Goal: Navigation & Orientation: Find specific page/section

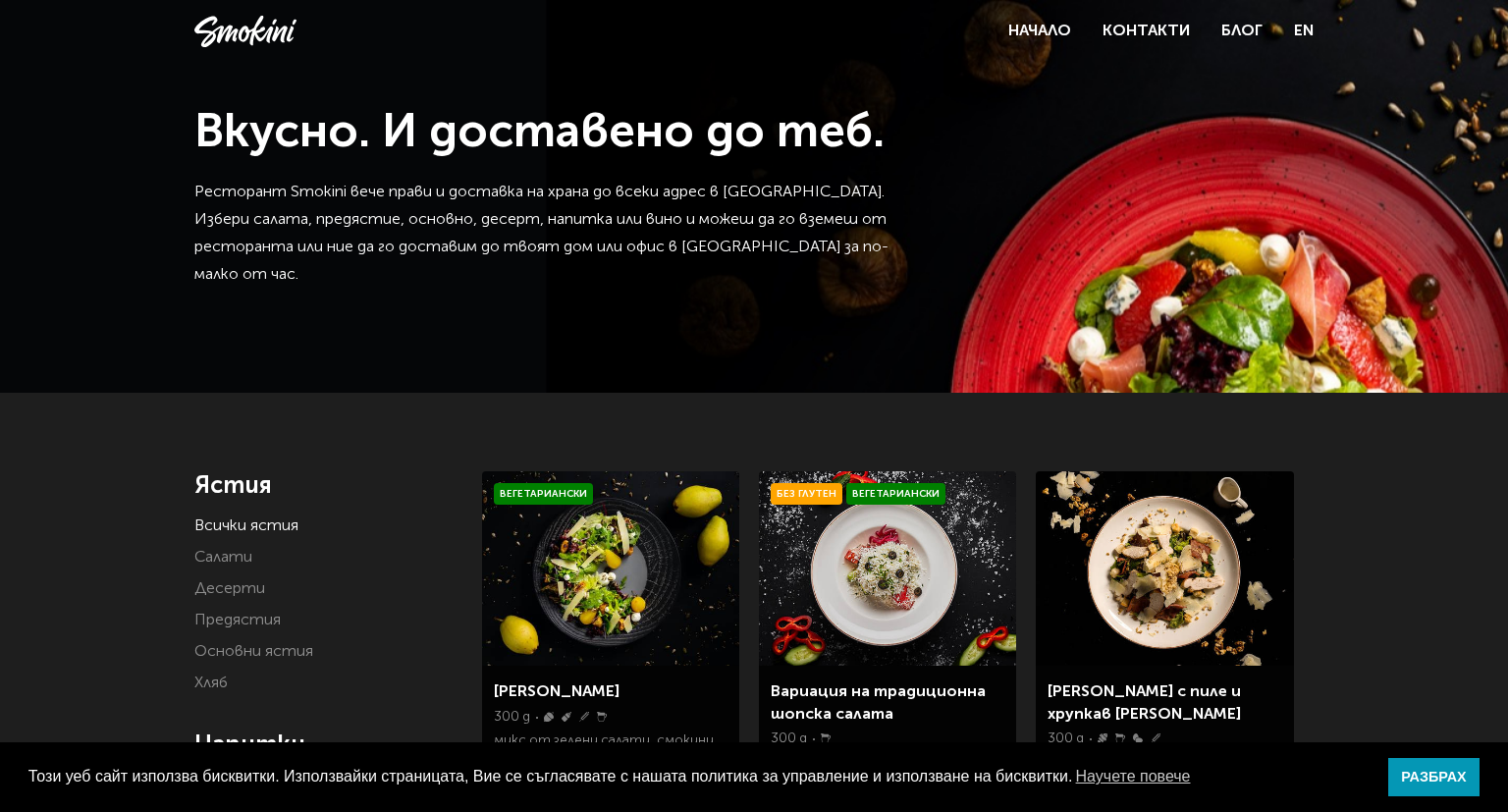
click at [1026, 43] on div "Начало Контакти Блог EN" at bounding box center [1161, 31] width 305 height 28
click at [1041, 33] on link "Начало" at bounding box center [1039, 31] width 63 height 16
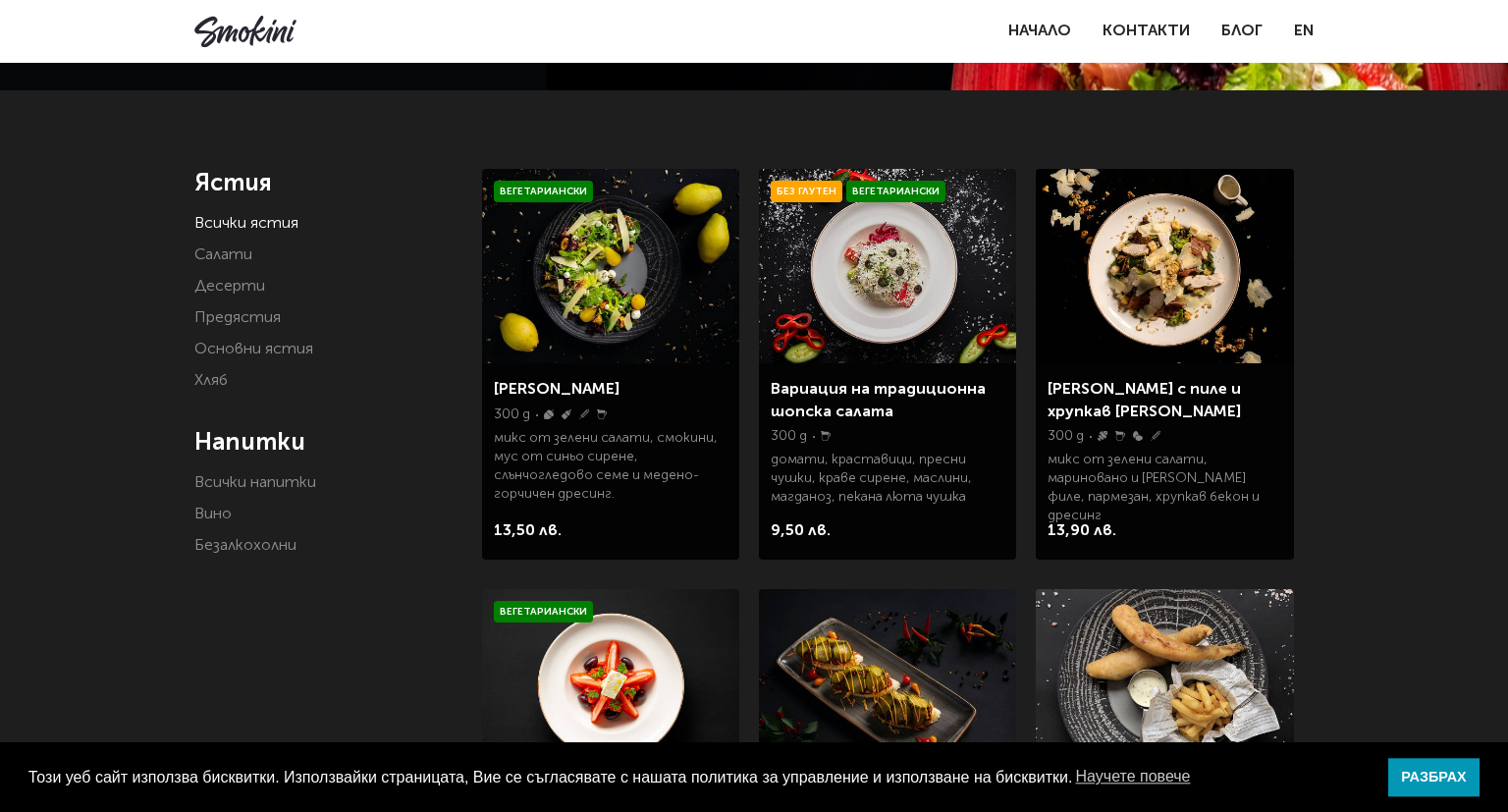
scroll to position [161, 0]
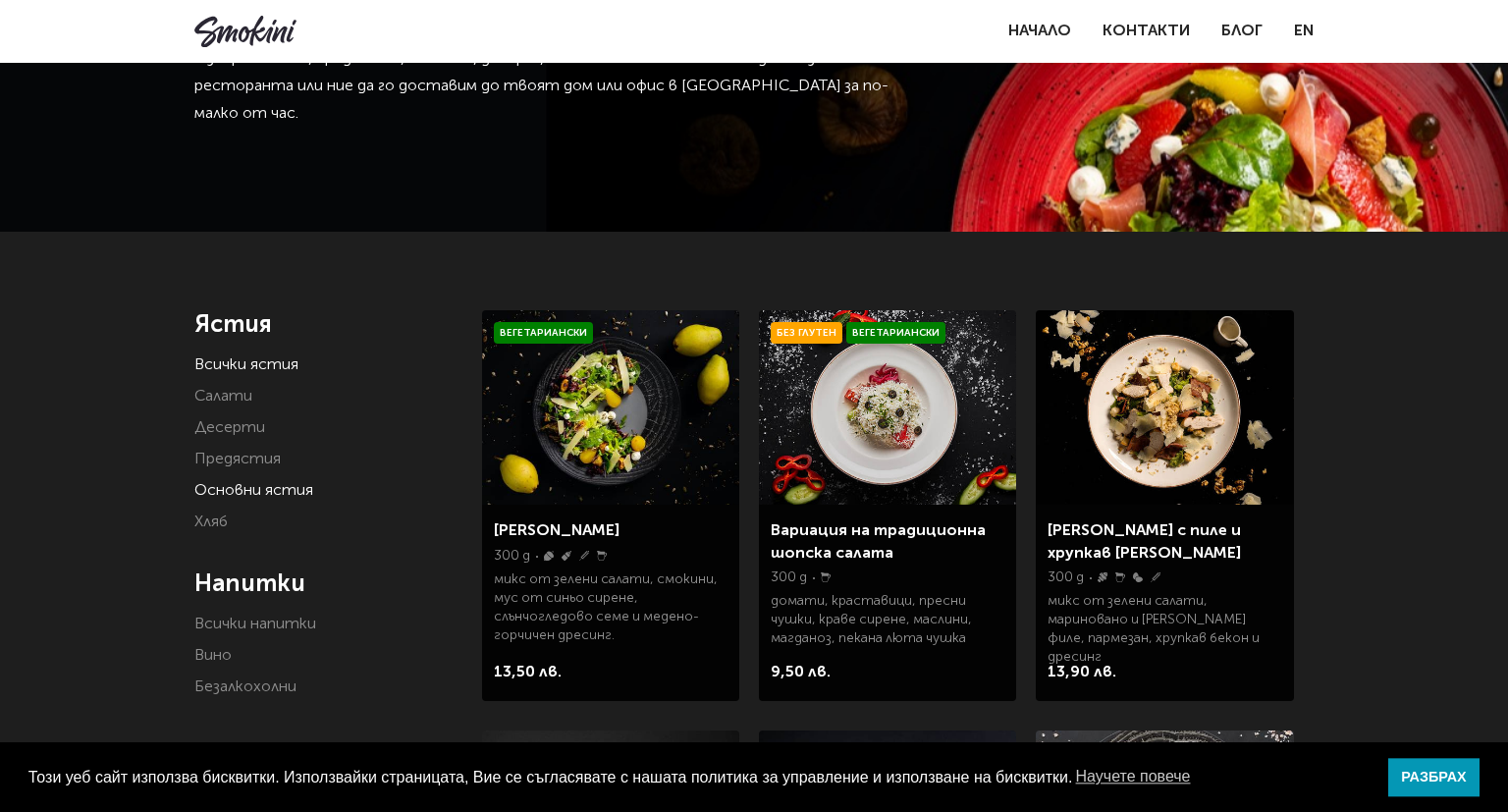
click at [226, 498] on link "Основни ястия" at bounding box center [253, 491] width 119 height 16
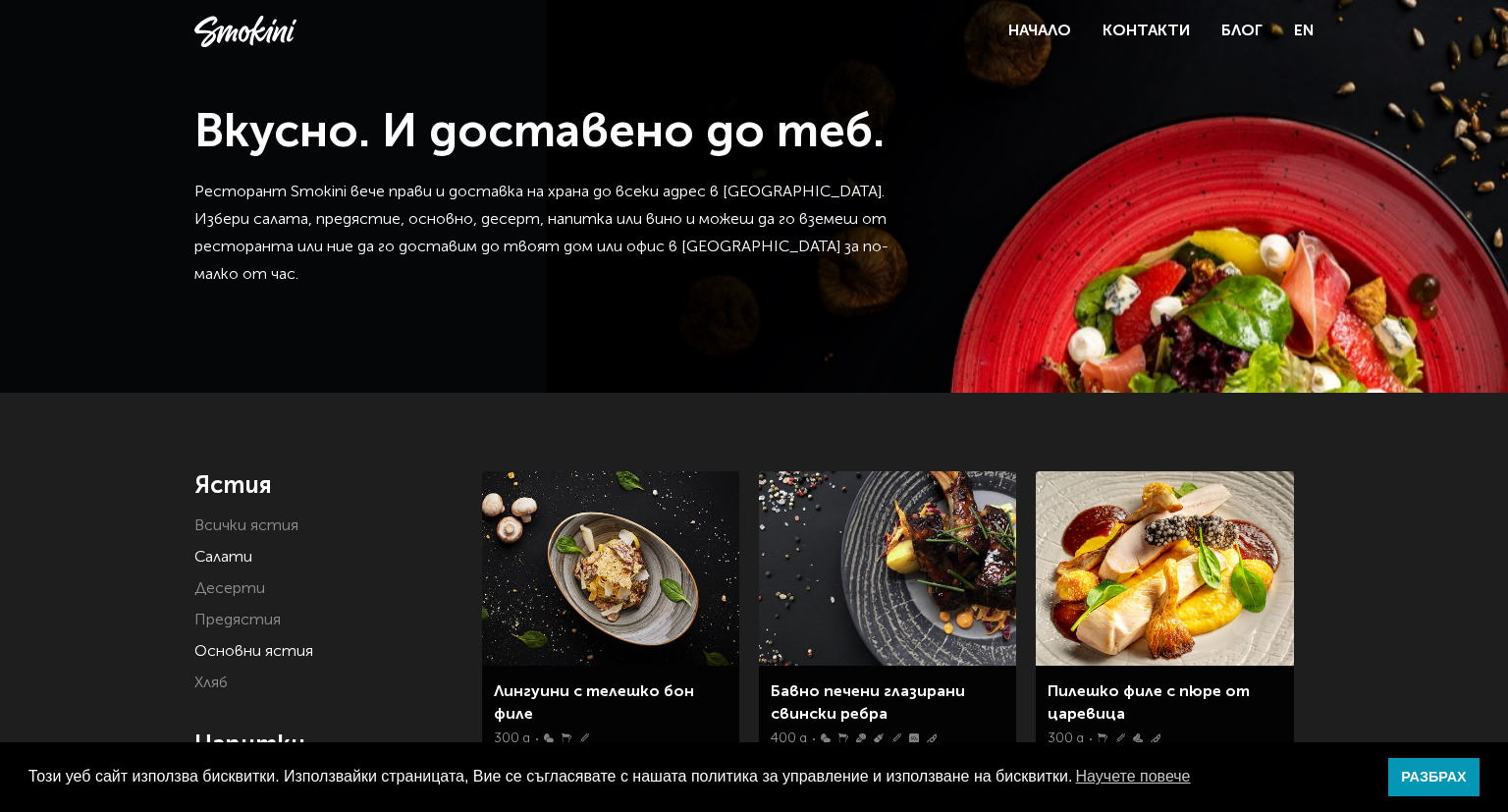
click at [219, 559] on link "Салати" at bounding box center [222, 558] width 58 height 16
